Goal: Task Accomplishment & Management: Use online tool/utility

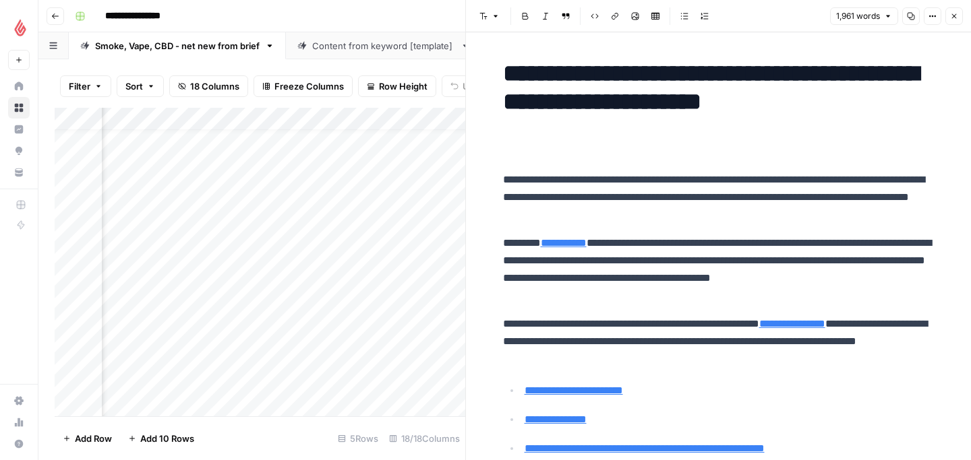
click at [951, 15] on icon "button" at bounding box center [954, 16] width 8 height 8
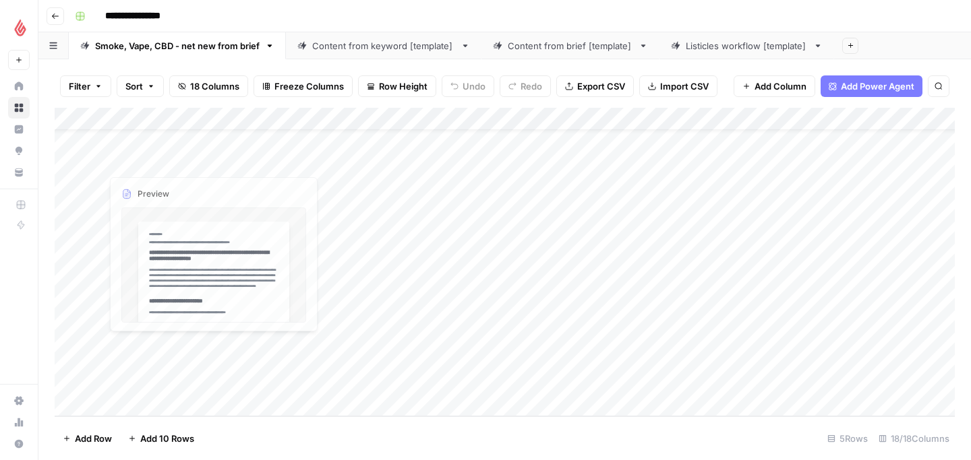
click at [121, 409] on div "Add Column" at bounding box center [505, 262] width 900 height 309
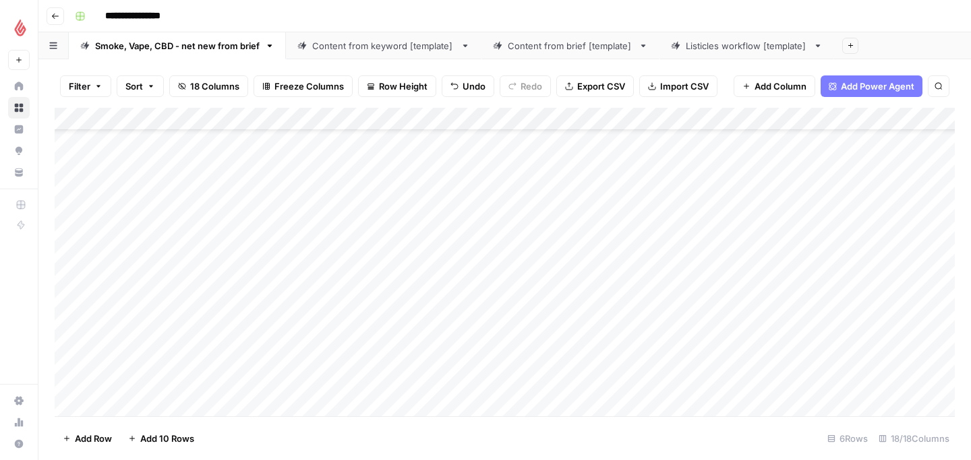
scroll to position [92, 0]
click at [148, 359] on div "Add Column" at bounding box center [505, 262] width 900 height 309
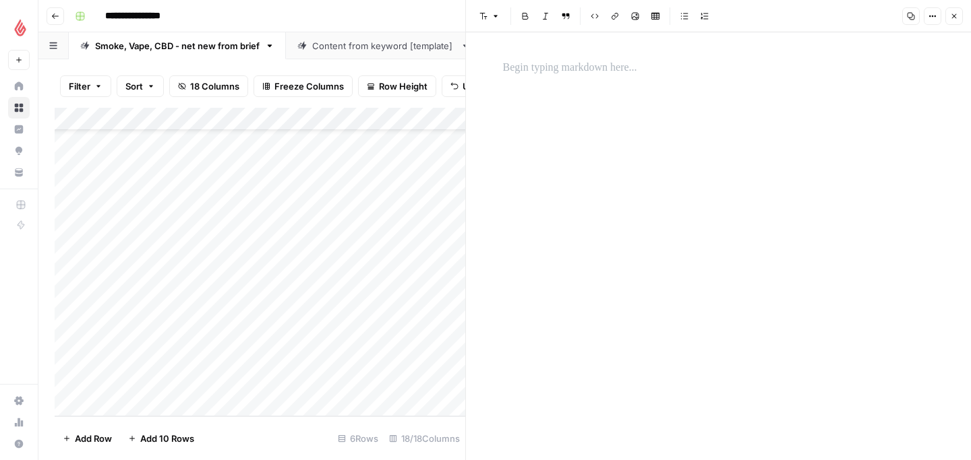
click at [512, 73] on p at bounding box center [718, 68] width 431 height 18
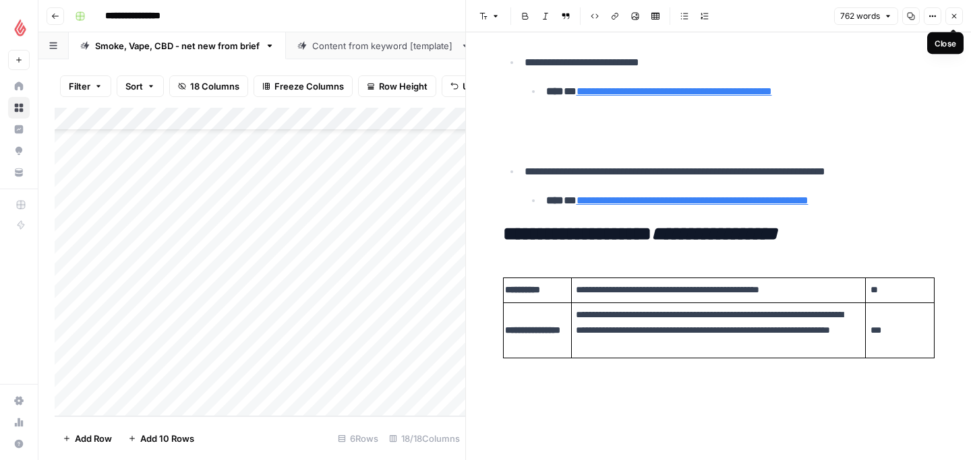
click at [948, 13] on button "Close" at bounding box center [954, 16] width 18 height 18
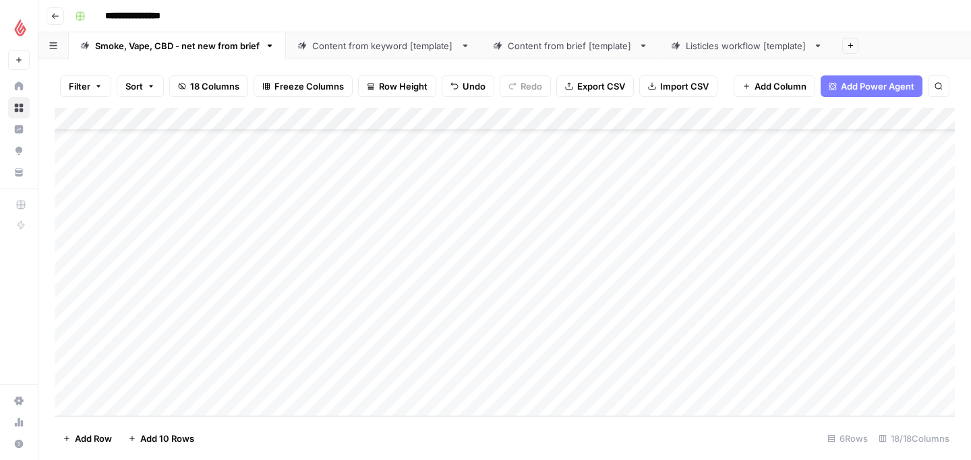
click at [274, 345] on div "Add Column" at bounding box center [505, 262] width 900 height 309
click at [729, 346] on div "Add Column" at bounding box center [505, 262] width 900 height 309
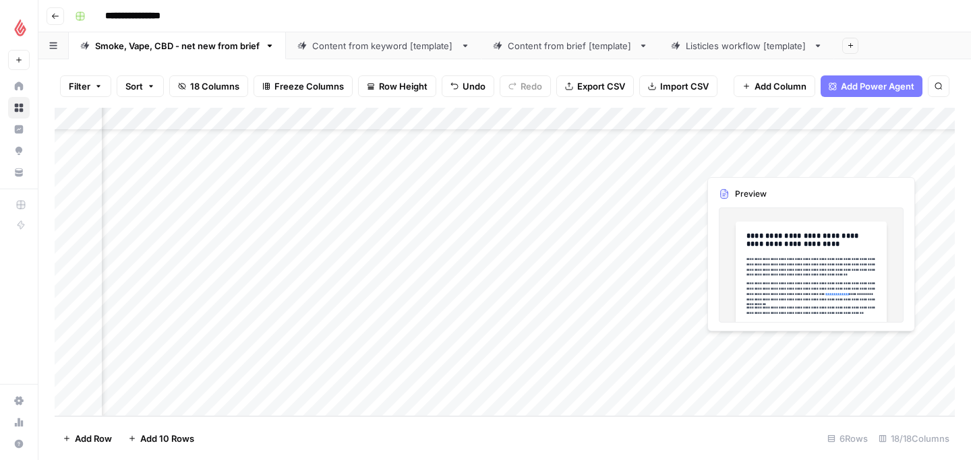
click at [665, 363] on div "Add Column" at bounding box center [505, 262] width 900 height 309
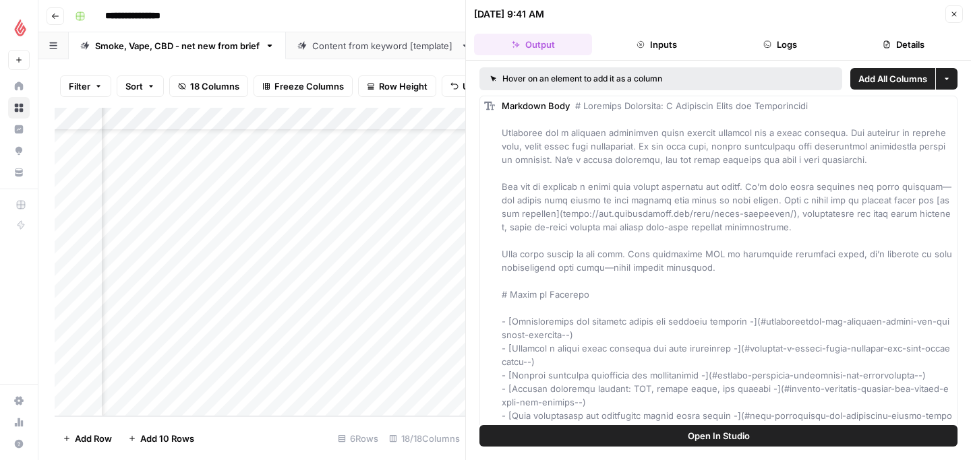
click at [391, 332] on div "Add Column" at bounding box center [260, 262] width 411 height 309
click at [959, 12] on button "Close" at bounding box center [954, 14] width 18 height 18
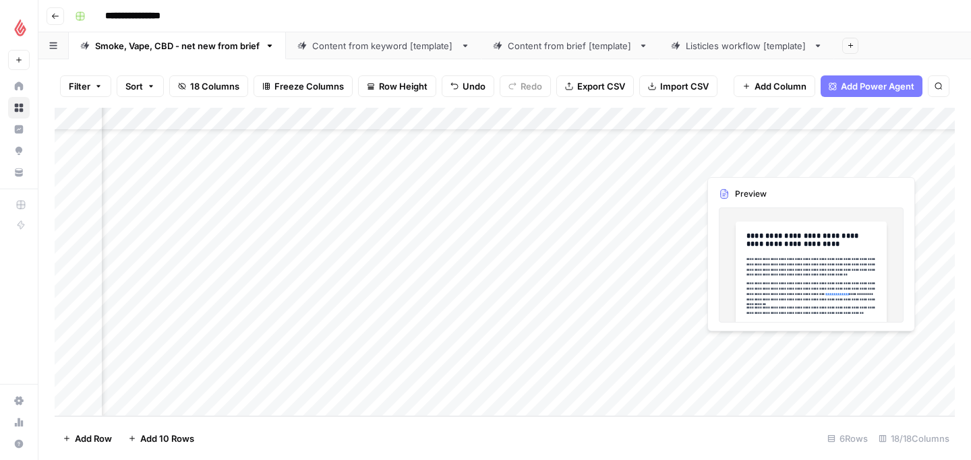
click at [746, 360] on div "Add Column" at bounding box center [505, 262] width 900 height 309
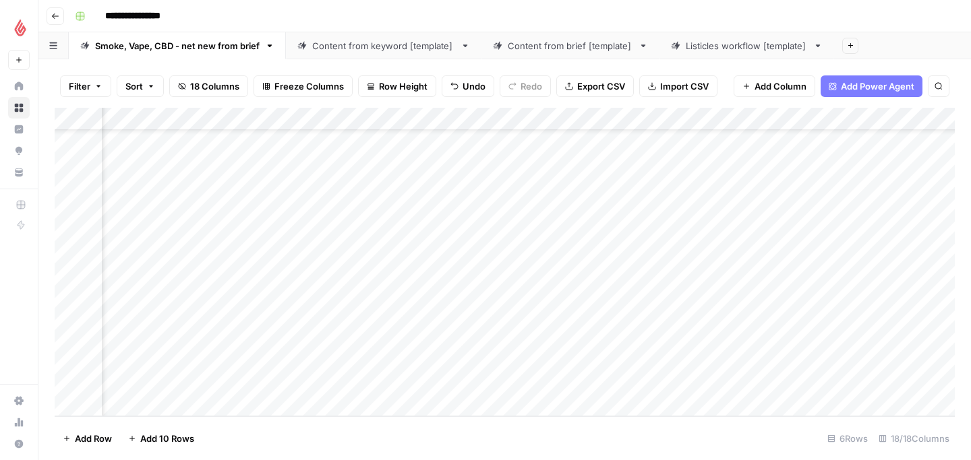
click at [804, 344] on div "Add Column" at bounding box center [505, 262] width 900 height 309
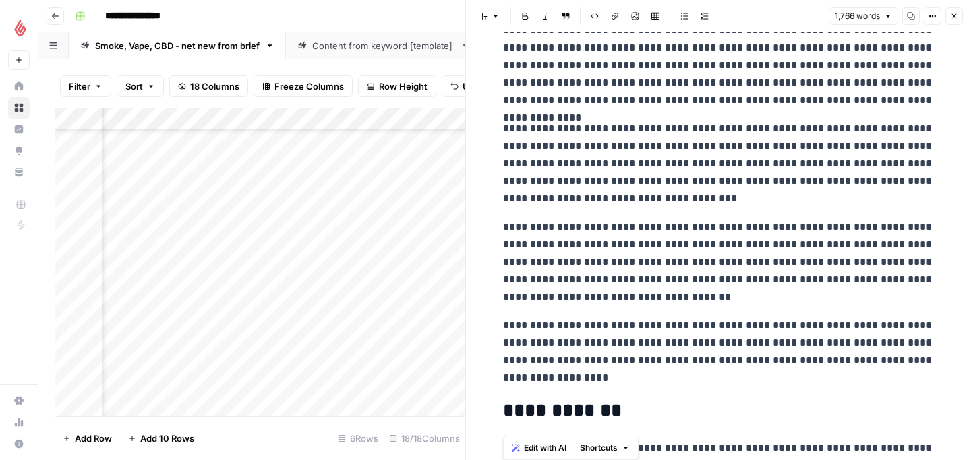
scroll to position [3699, 0]
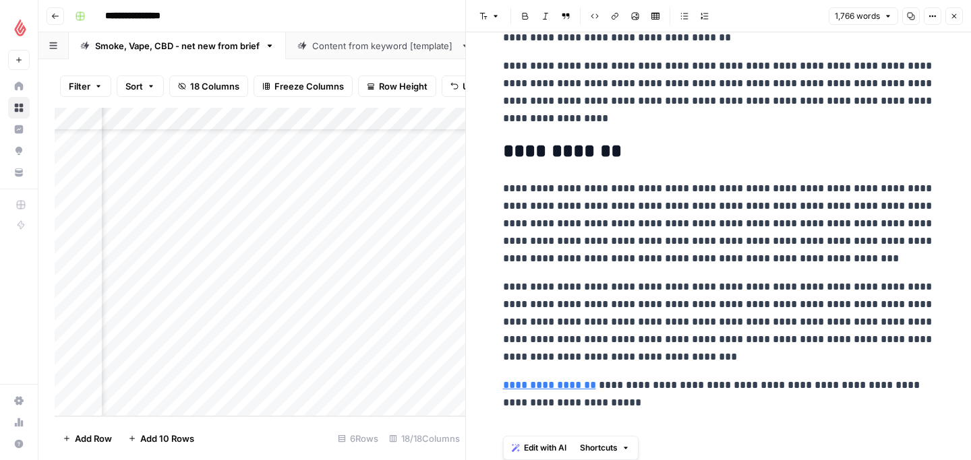
drag, startPoint x: 502, startPoint y: 68, endPoint x: 680, endPoint y: 500, distance: 466.7
click at [680, 460] on html "**********" at bounding box center [485, 230] width 971 height 460
copy div "**********"
